Goal: Information Seeking & Learning: Learn about a topic

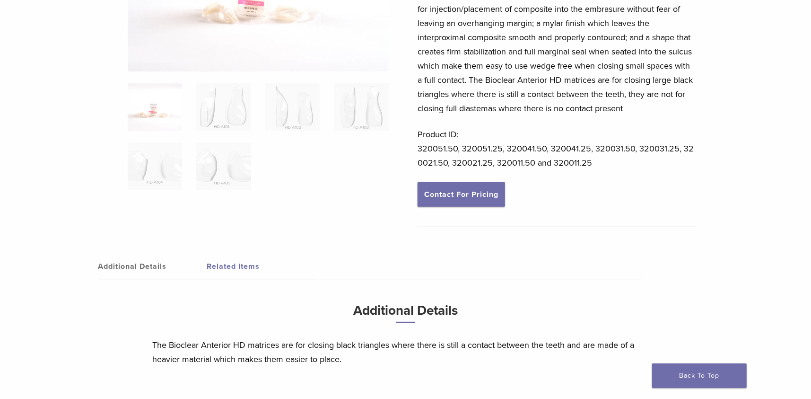
scroll to position [142, 0]
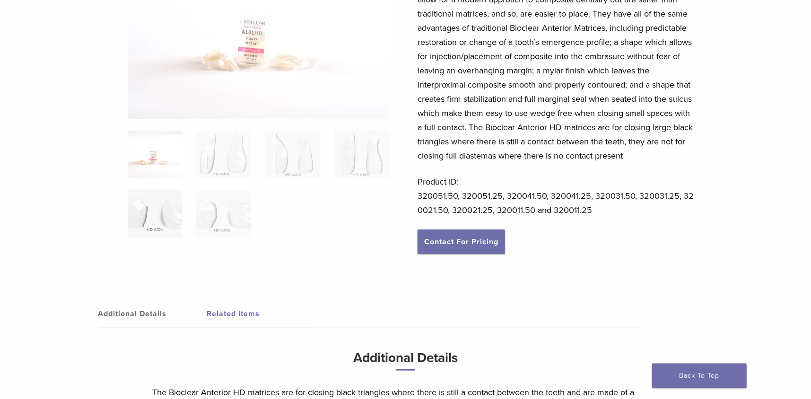
click at [136, 213] on img at bounding box center [155, 213] width 54 height 47
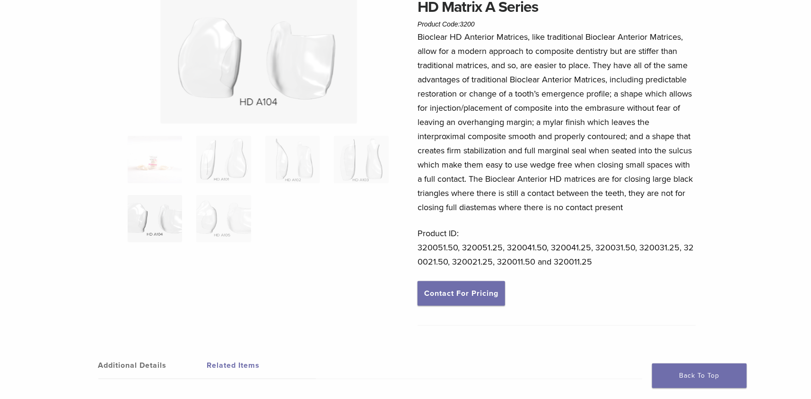
scroll to position [0, 0]
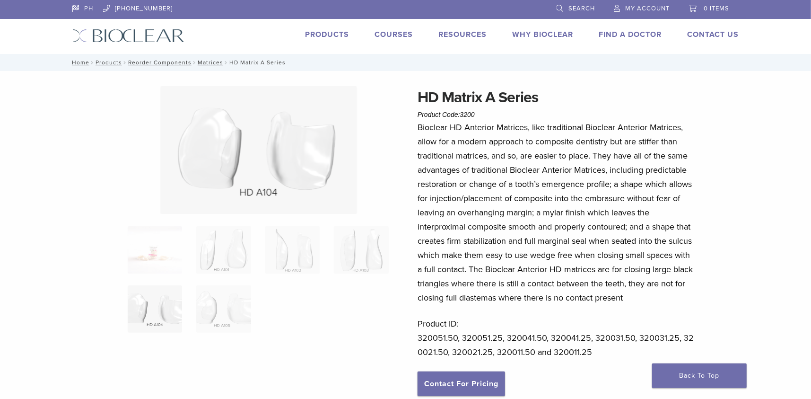
click at [296, 191] on img at bounding box center [258, 150] width 197 height 128
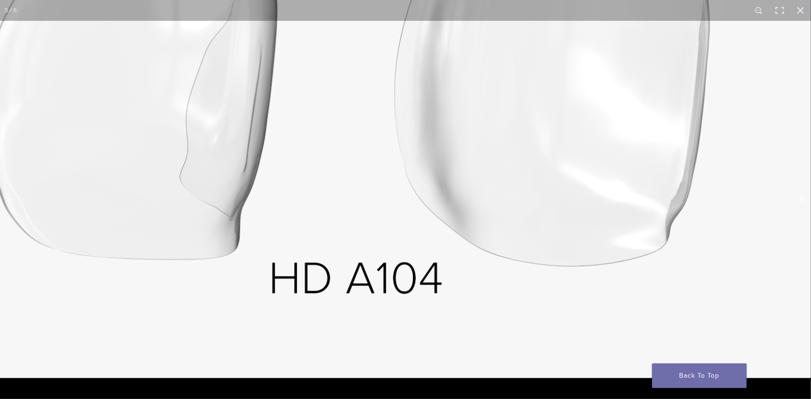
click at [577, 196] on img at bounding box center [357, 83] width 908 height 589
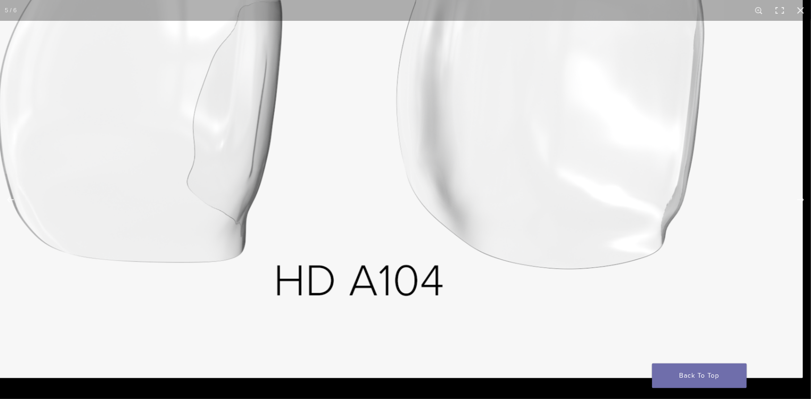
click at [577, 196] on img at bounding box center [360, 90] width 887 height 575
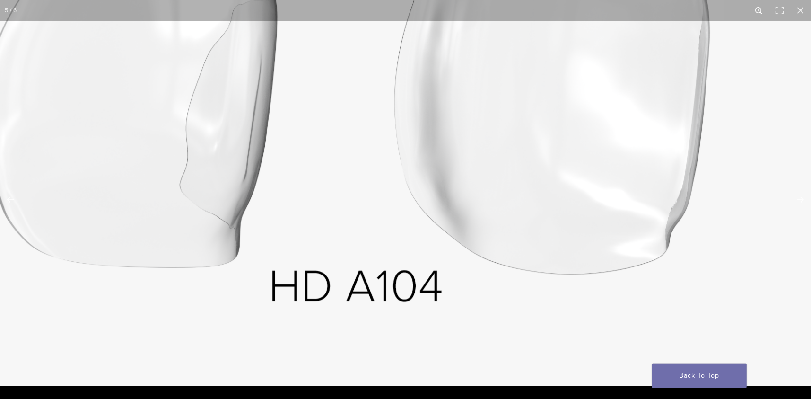
click at [764, 15] on button "Zoom in/out" at bounding box center [759, 10] width 21 height 21
